Goal: Information Seeking & Learning: Learn about a topic

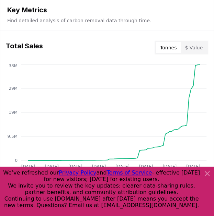
scroll to position [417, 0]
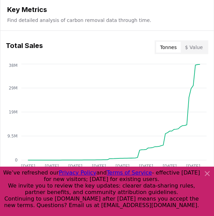
click at [207, 171] on icon at bounding box center [207, 173] width 8 height 8
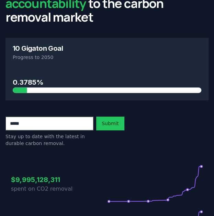
scroll to position [0, 0]
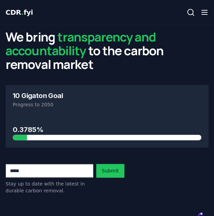
drag, startPoint x: 210, startPoint y: 9, endPoint x: 206, endPoint y: 10, distance: 4.5
click at [206, 10] on div "CDR . fyi Leaderboards CDR Map Pricing Survey Events Partners About Us Blog Con…" at bounding box center [107, 12] width 214 height 25
click at [206, 10] on line "button" at bounding box center [203, 10] width 5 height 0
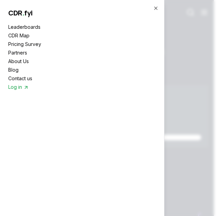
click at [31, 29] on link "Leaderboards" at bounding box center [81, 26] width 147 height 7
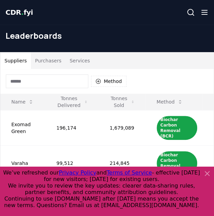
click at [39, 59] on button "Purchasers" at bounding box center [48, 60] width 35 height 16
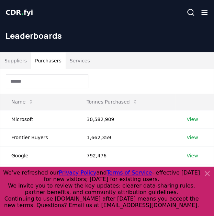
click at [16, 59] on button "Suppliers" at bounding box center [15, 60] width 31 height 16
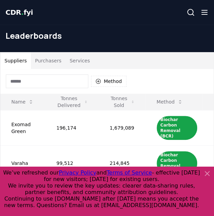
click at [212, 178] on div at bounding box center [107, 191] width 214 height 49
click at [204, 173] on icon at bounding box center [207, 173] width 8 height 8
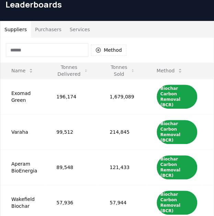
scroll to position [29, 0]
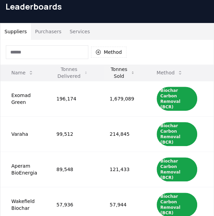
click at [123, 72] on button "Tonnes Sold" at bounding box center [122, 73] width 36 height 14
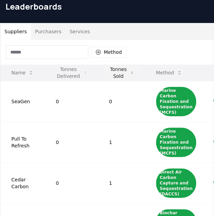
click at [125, 72] on button "Tonnes Sold" at bounding box center [121, 73] width 36 height 14
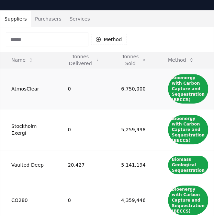
scroll to position [45, 0]
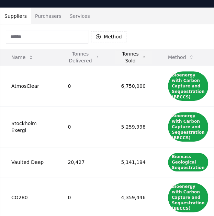
click at [118, 58] on button "Tonnes Sold" at bounding box center [133, 57] width 36 height 14
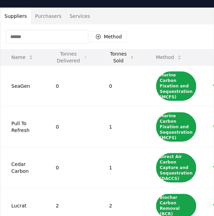
click at [118, 58] on button "Tonnes Sold" at bounding box center [121, 57] width 36 height 14
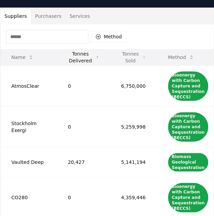
click at [80, 58] on button "Tonnes Delivered" at bounding box center [83, 57] width 42 height 14
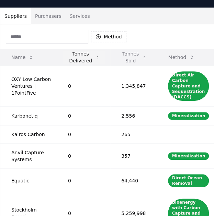
click at [80, 58] on button "Tonnes Delivered" at bounding box center [83, 57] width 42 height 14
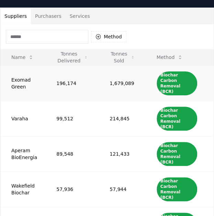
click at [15, 80] on td "Exomad Green" at bounding box center [22, 82] width 45 height 35
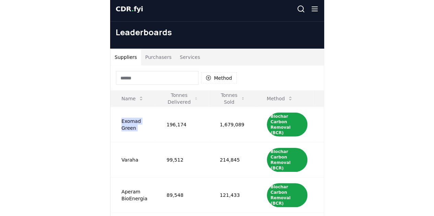
scroll to position [0, 0]
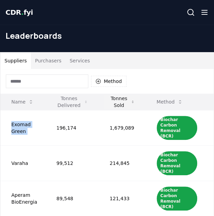
click at [114, 103] on button "Tonnes Sold" at bounding box center [122, 102] width 36 height 14
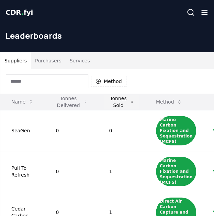
click at [114, 103] on button "Tonnes Sold" at bounding box center [121, 102] width 36 height 14
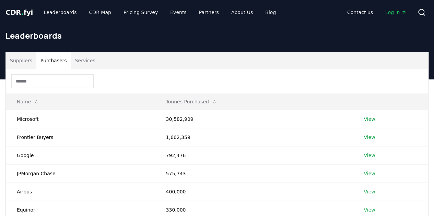
click at [38, 62] on button "Purchasers" at bounding box center [53, 60] width 35 height 16
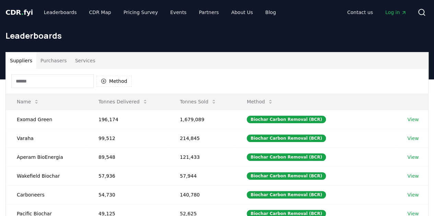
click at [17, 62] on button "Suppliers" at bounding box center [21, 60] width 31 height 16
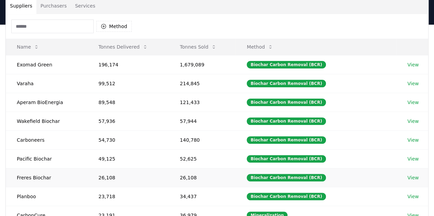
scroll to position [46, 0]
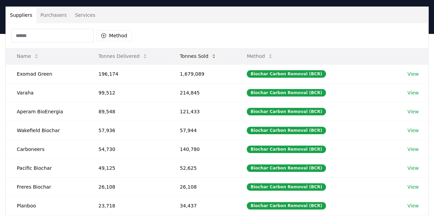
click at [202, 53] on button "Tonnes Sold" at bounding box center [198, 56] width 48 height 14
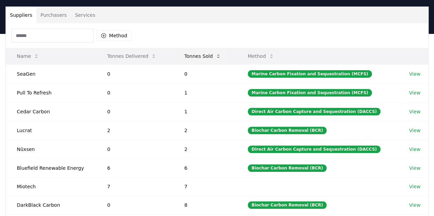
click at [202, 53] on button "Tonnes Sold" at bounding box center [203, 56] width 48 height 14
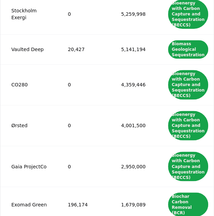
scroll to position [167, 0]
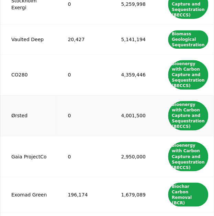
click at [17, 114] on td "Ørsted" at bounding box center [28, 115] width 56 height 41
copy td "Ørsted"
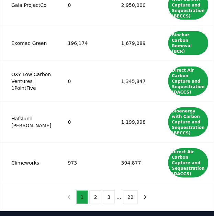
scroll to position [321, 0]
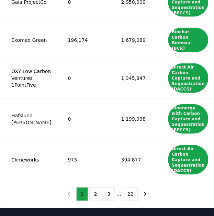
click at [96, 195] on button "2" at bounding box center [95, 194] width 12 height 14
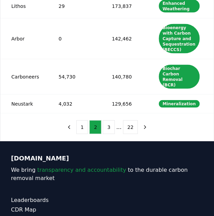
scroll to position [318, 0]
click at [81, 126] on button "1" at bounding box center [82, 127] width 12 height 14
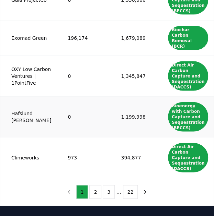
scroll to position [340, 0]
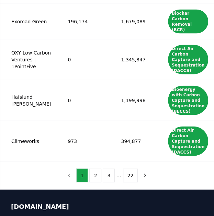
click at [91, 173] on button "2" at bounding box center [95, 176] width 12 height 14
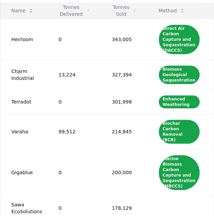
scroll to position [91, 0]
